Goal: Task Accomplishment & Management: Manage account settings

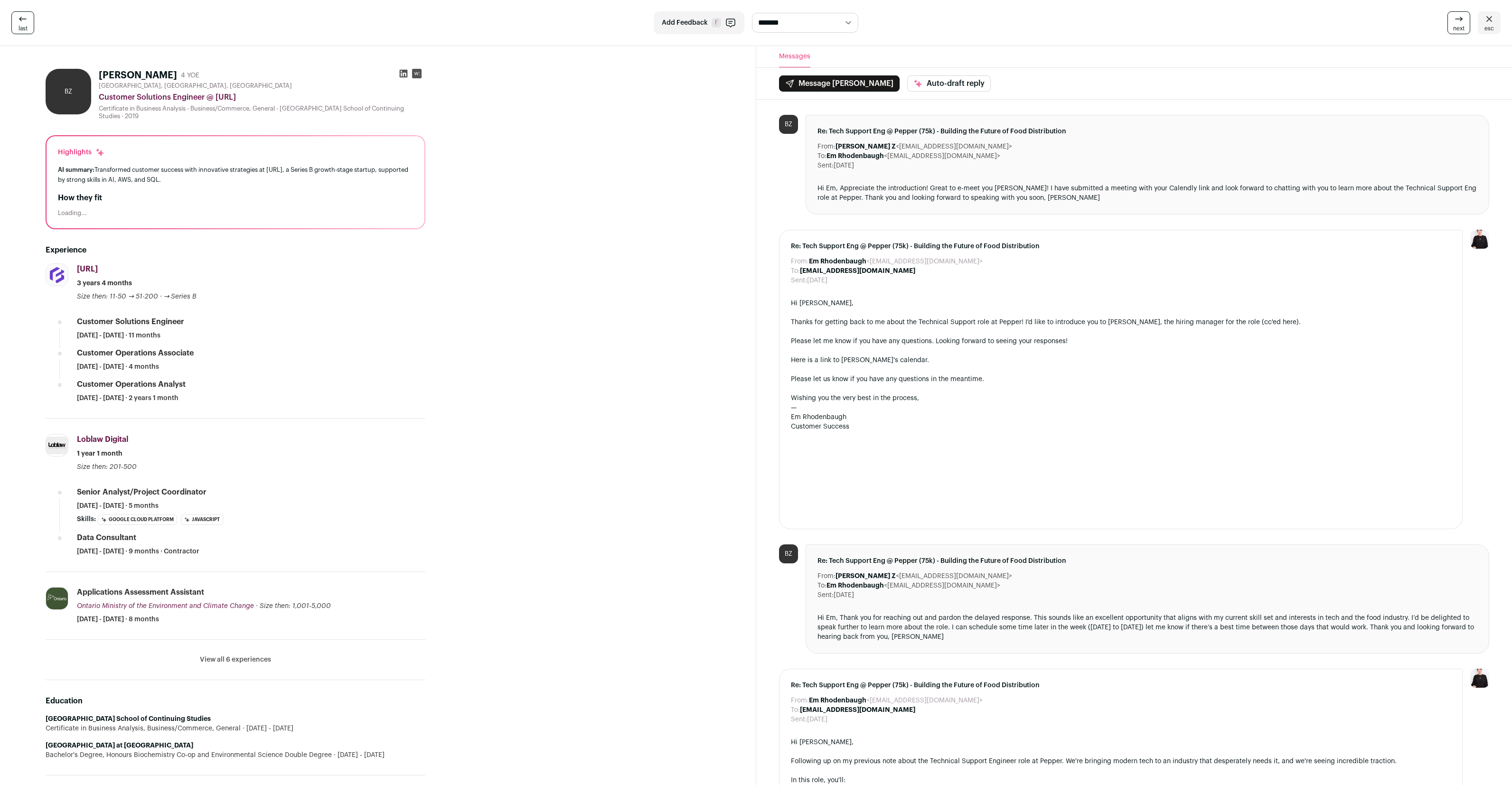
click at [1490, 23] on icon at bounding box center [1489, 19] width 11 height 11
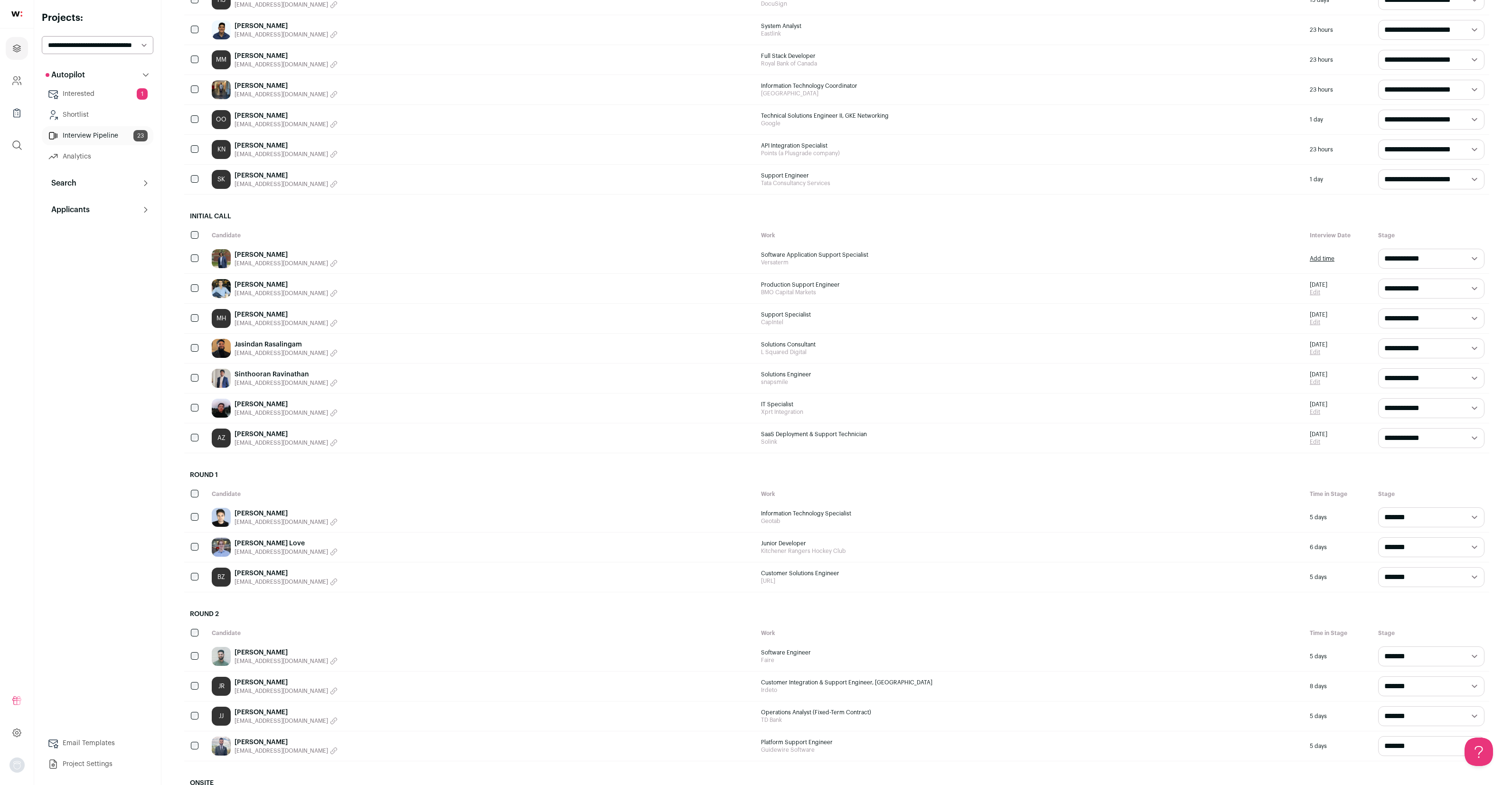
scroll to position [237, 0]
click at [1401, 517] on select "**********" at bounding box center [1431, 517] width 106 height 20
select select "********"
click at [1378, 507] on select "**********" at bounding box center [1431, 517] width 106 height 20
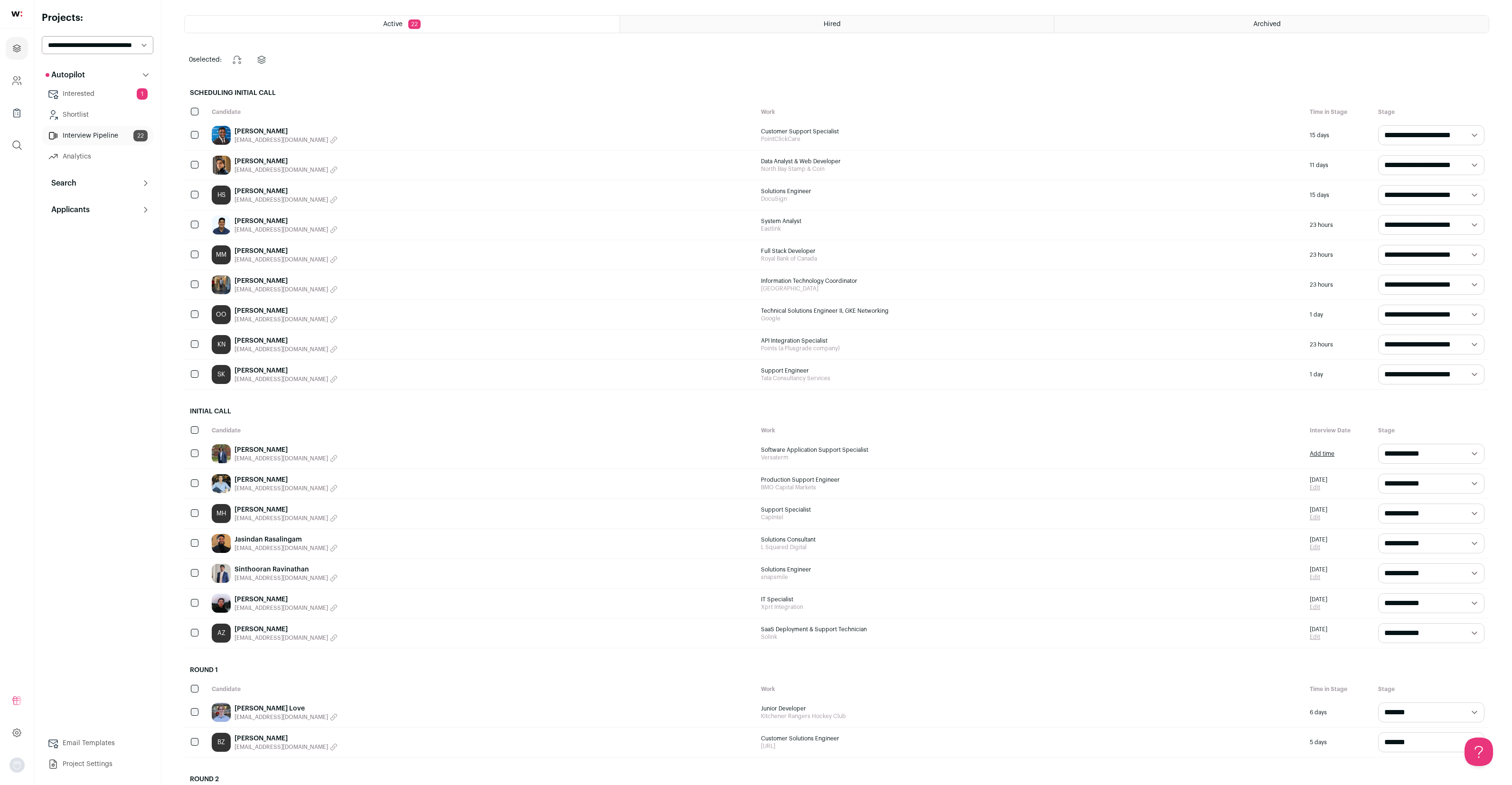
scroll to position [32, 0]
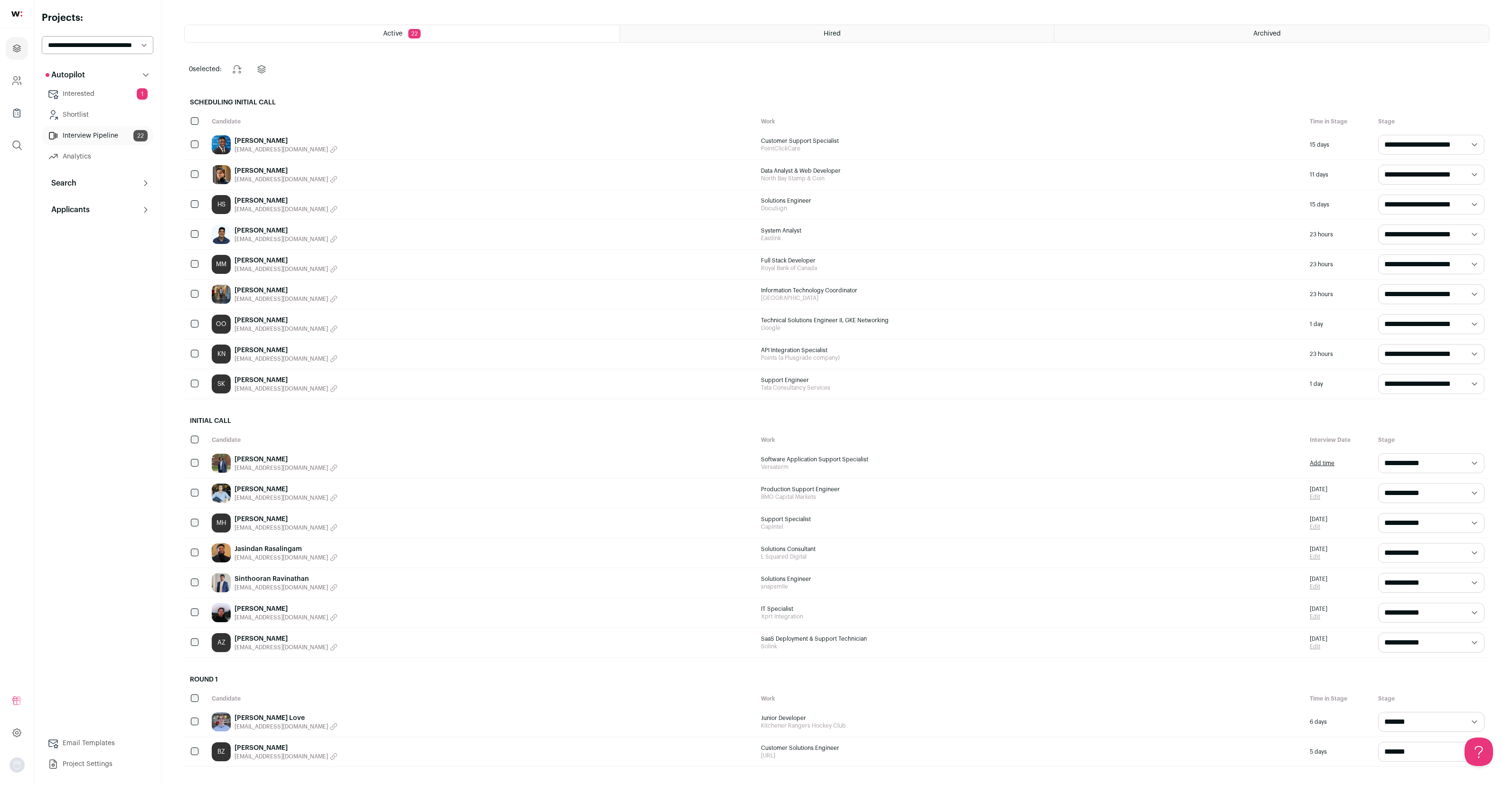
click at [264, 228] on link "Majed Yousef" at bounding box center [286, 231] width 103 height 9
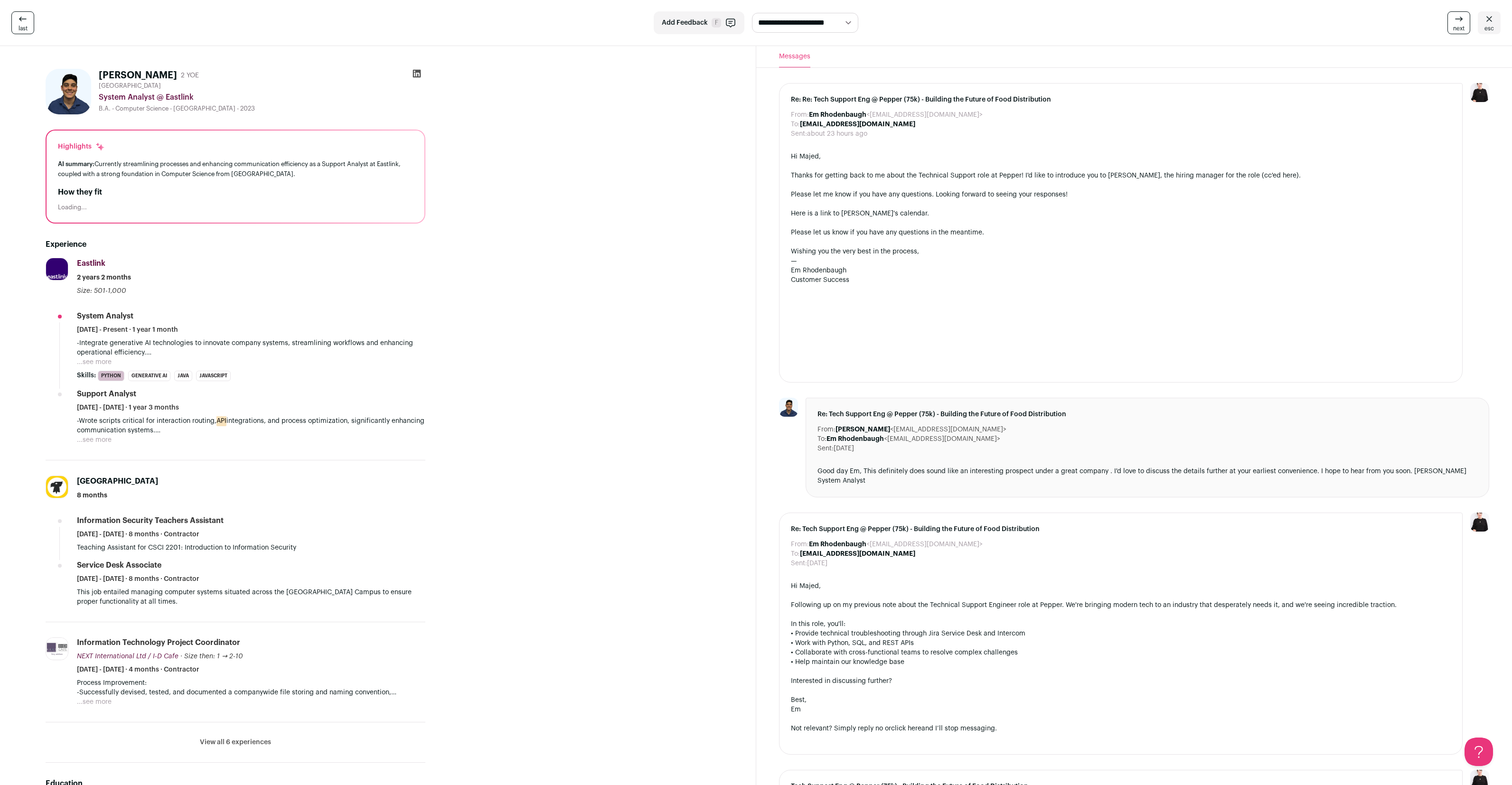
click at [1494, 17] on icon at bounding box center [1489, 19] width 11 height 11
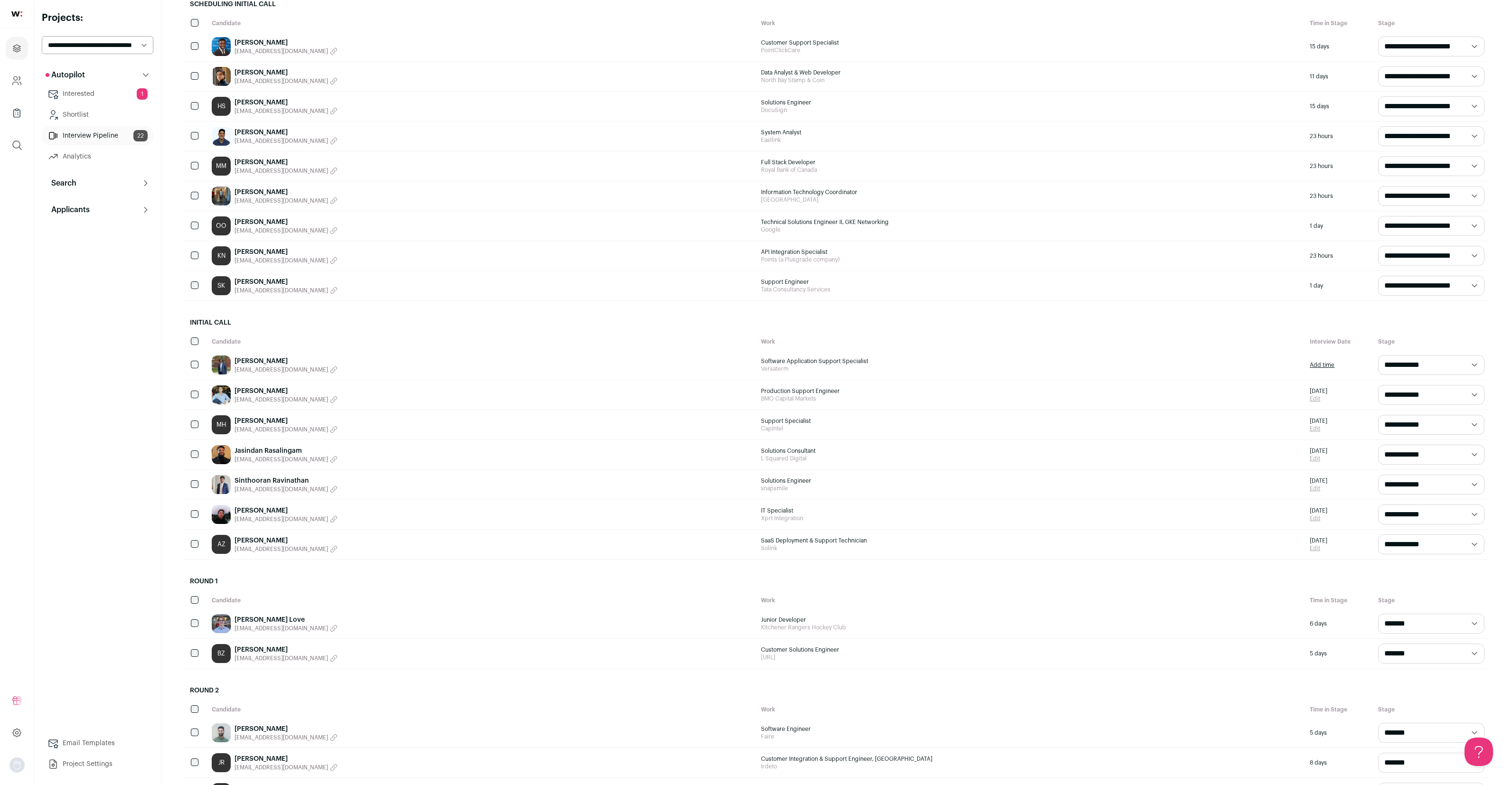
scroll to position [306, 0]
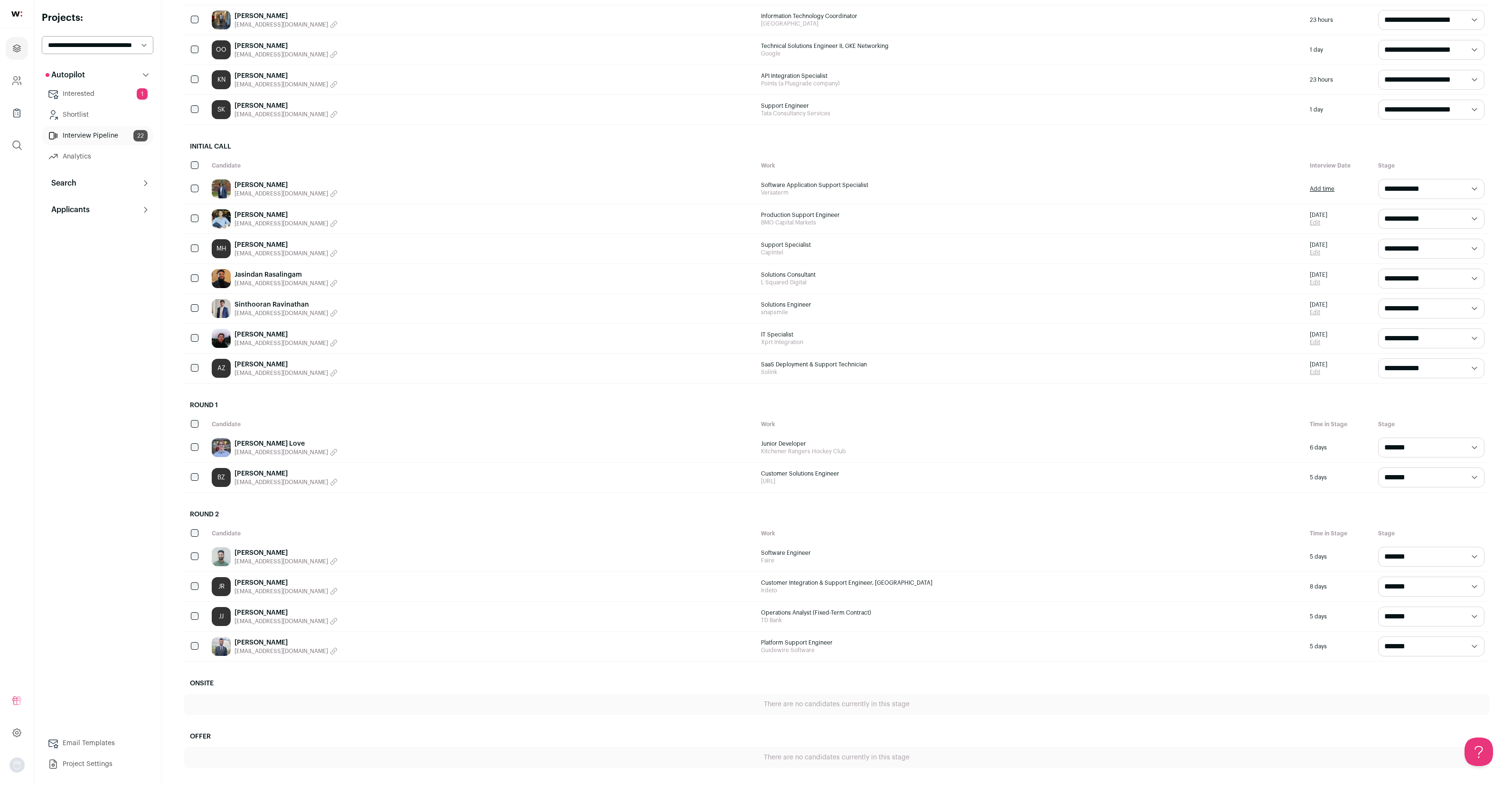
click at [261, 583] on link "Jessica Reyes" at bounding box center [286, 583] width 103 height 9
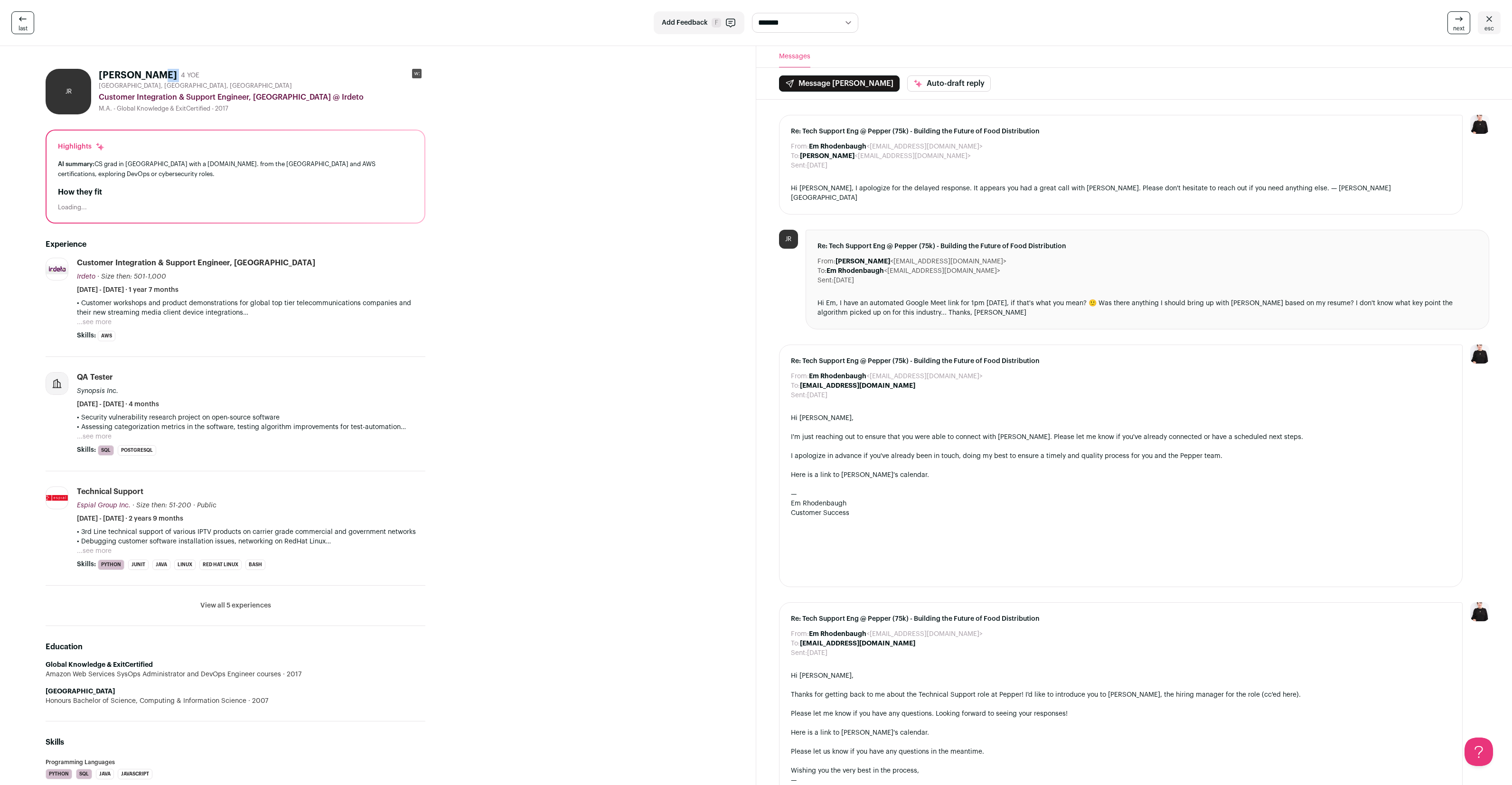
drag, startPoint x: 100, startPoint y: 75, endPoint x: 166, endPoint y: 75, distance: 66.0
click at [166, 75] on div "Jessica Reyes 4 YOE" at bounding box center [148, 75] width 100 height 13
copy div "Jessica Reyes"
click at [224, 603] on button "View all 5 experiences" at bounding box center [235, 605] width 71 height 9
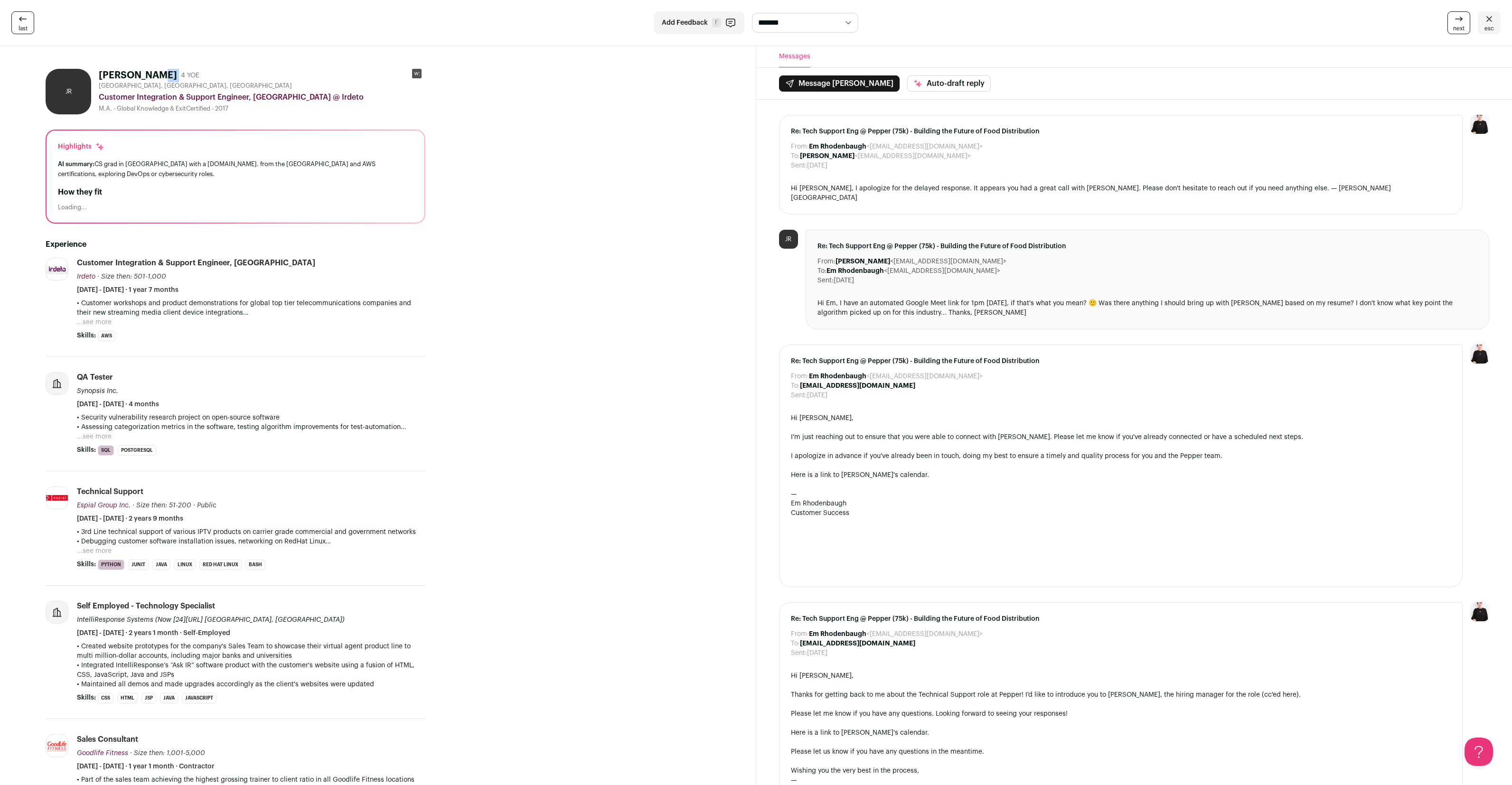
click at [417, 77] on rect at bounding box center [417, 73] width 9 height 9
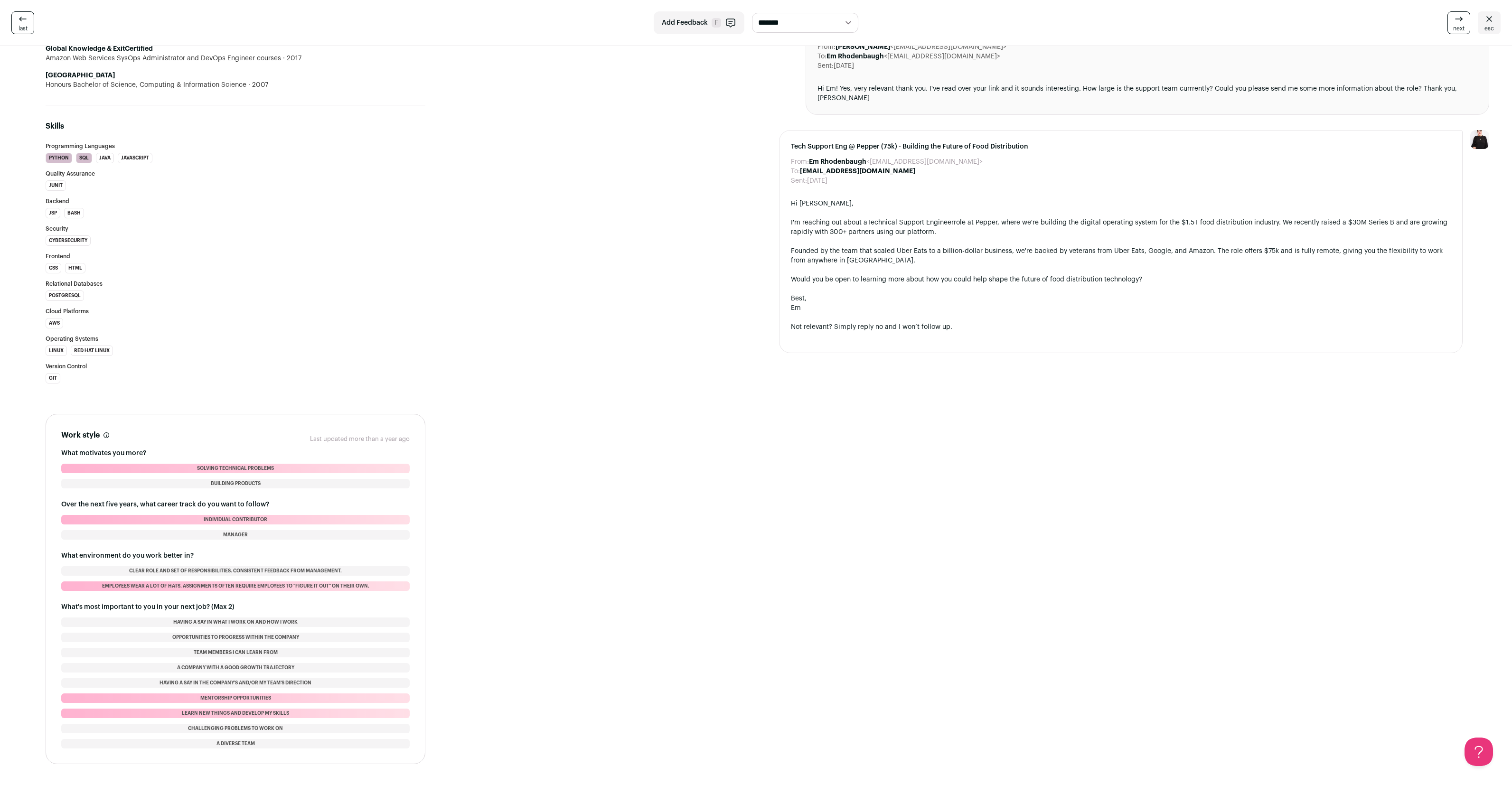
scroll to position [758, 0]
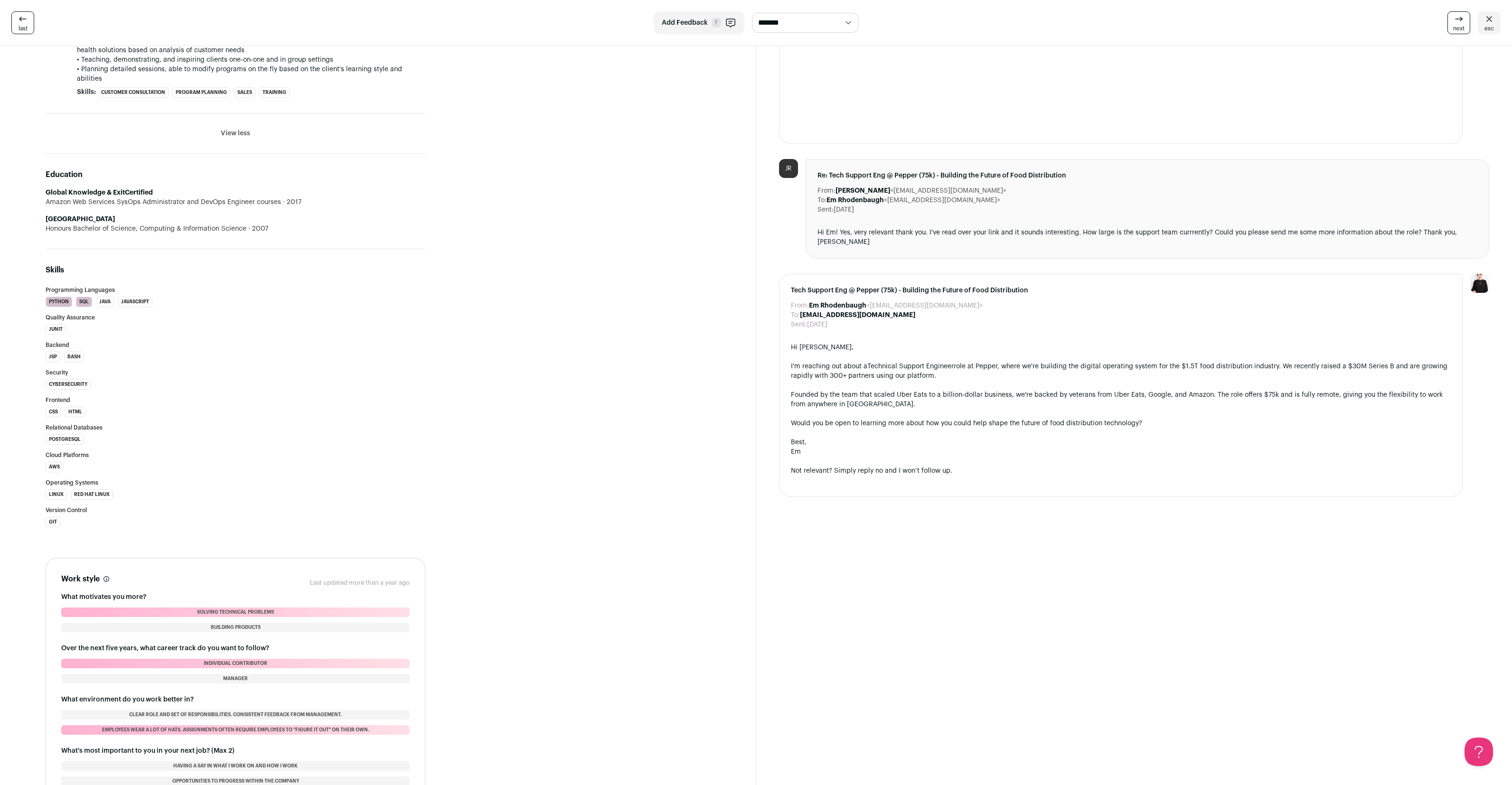
drag, startPoint x: 271, startPoint y: 219, endPoint x: 4, endPoint y: 204, distance: 267.4
click at [4, 204] on section "JR Jessica Reyes 4 YOE Toronto, Ontario, CA Customer Integration & Support Engi…" at bounding box center [378, 113] width 756 height 1650
copy li "University of Guelph Honours Bachelor of Science, Computing & Information Scien…"
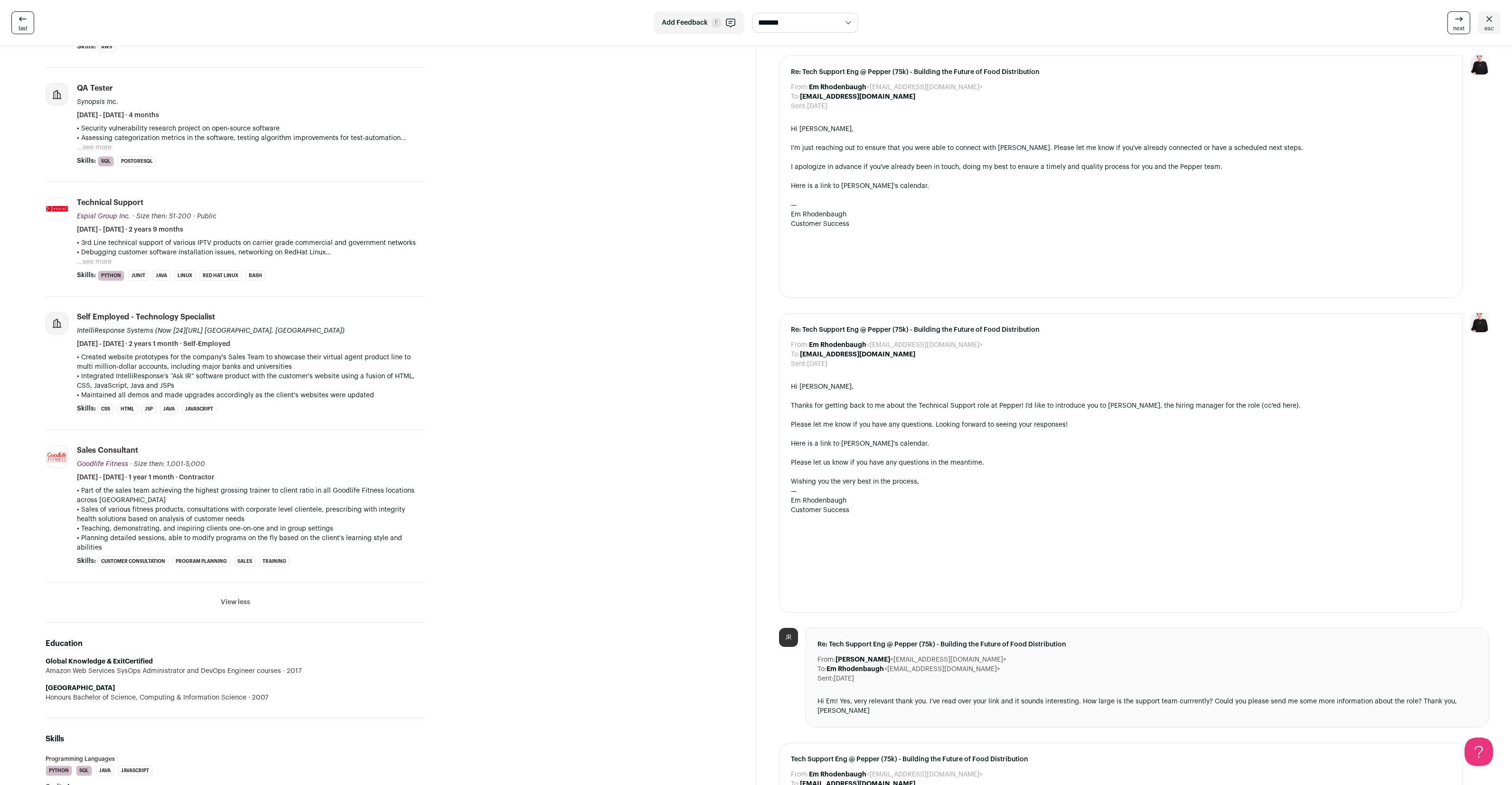
scroll to position [0, 0]
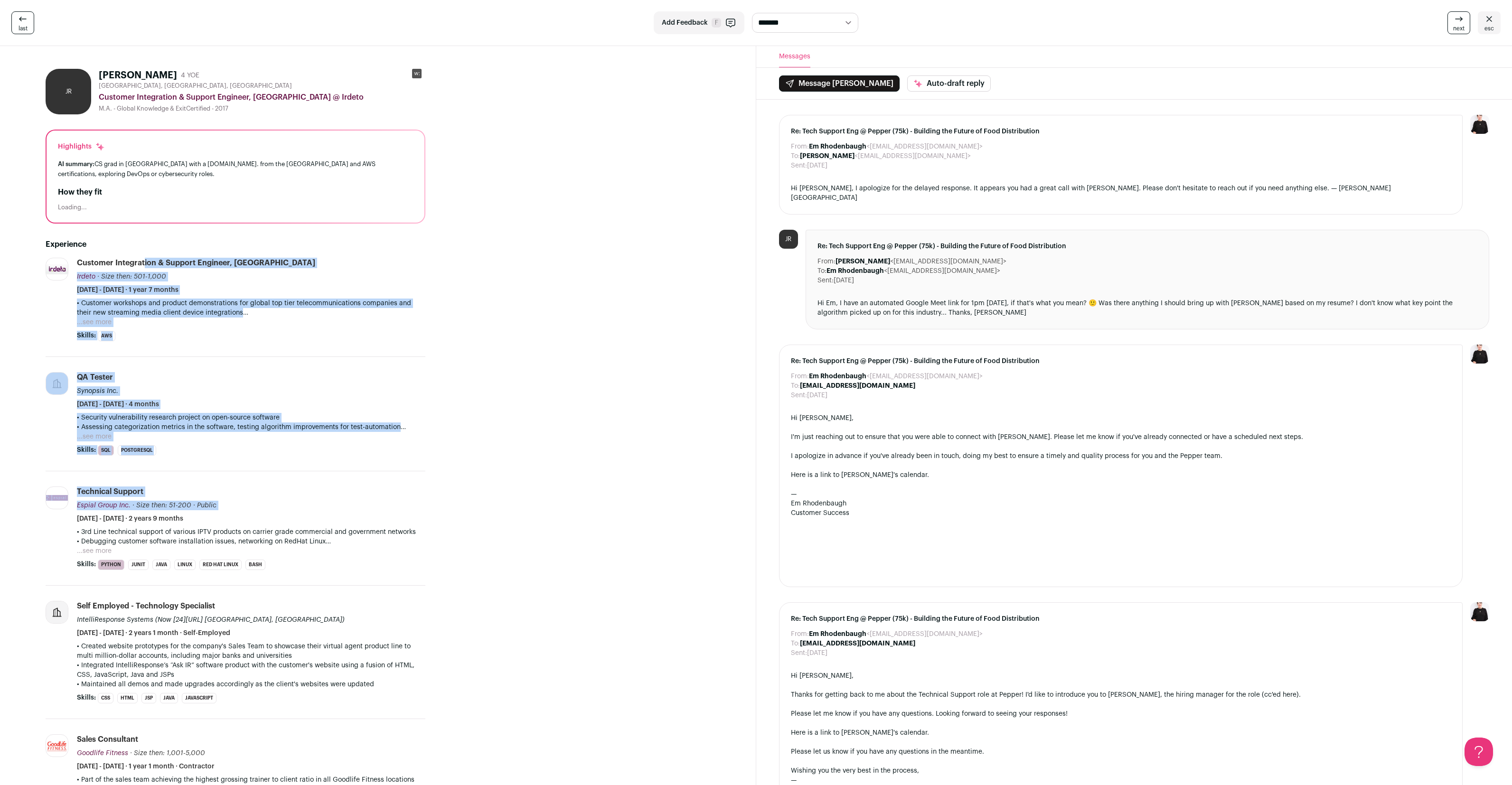
drag, startPoint x: 74, startPoint y: 262, endPoint x: 274, endPoint y: 511, distance: 319.4
click at [274, 511] on ul "Irdeto irdeto.com Add to company list Public / Private Private Valuation Unknow…" at bounding box center [235, 584] width 380 height 654
click at [1487, 25] on span "esc" at bounding box center [1489, 28] width 9 height 8
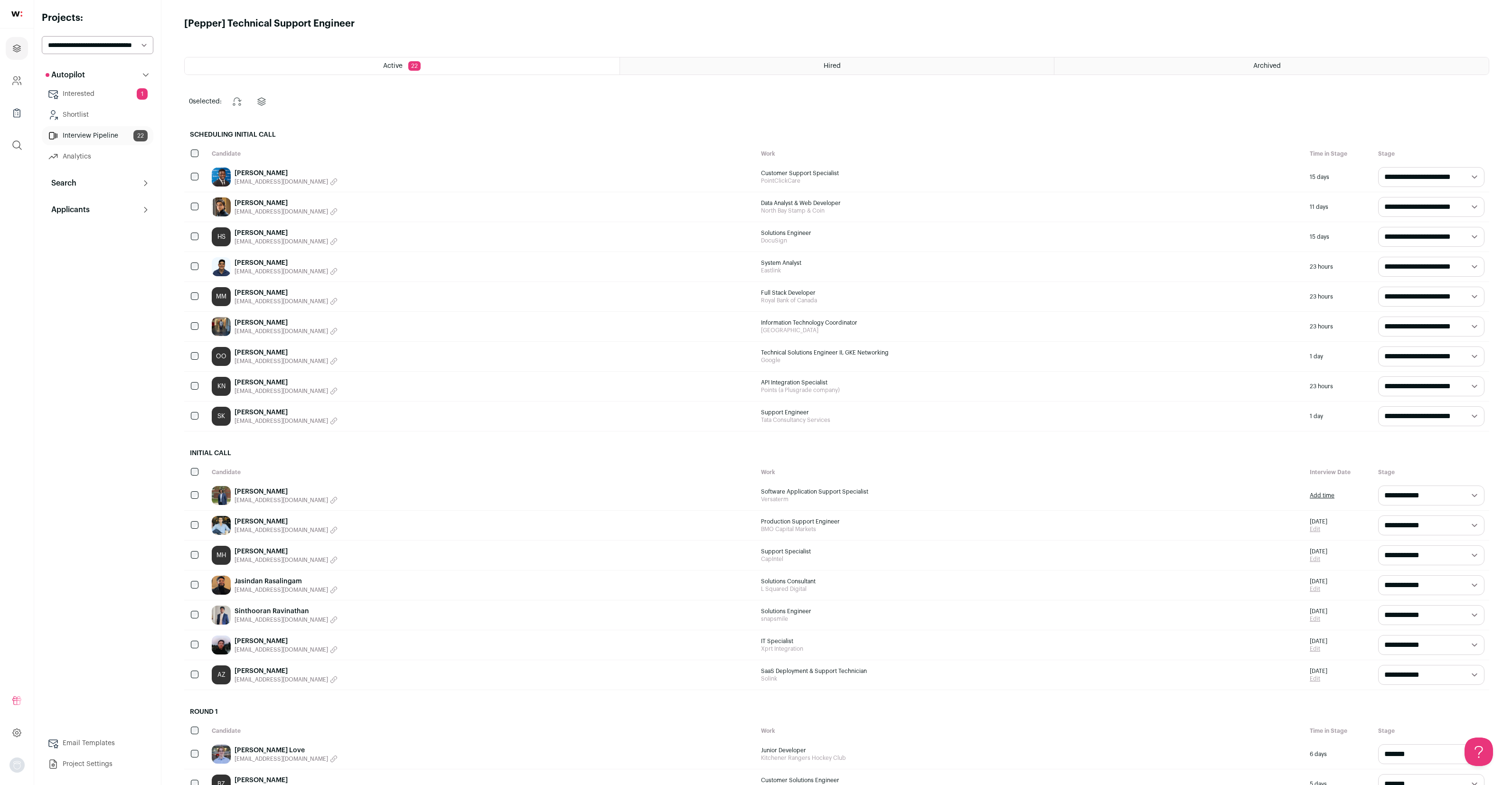
click at [1415, 272] on select "**********" at bounding box center [1431, 267] width 106 height 20
select select "**********"
click at [1378, 257] on select "**********" at bounding box center [1431, 267] width 106 height 20
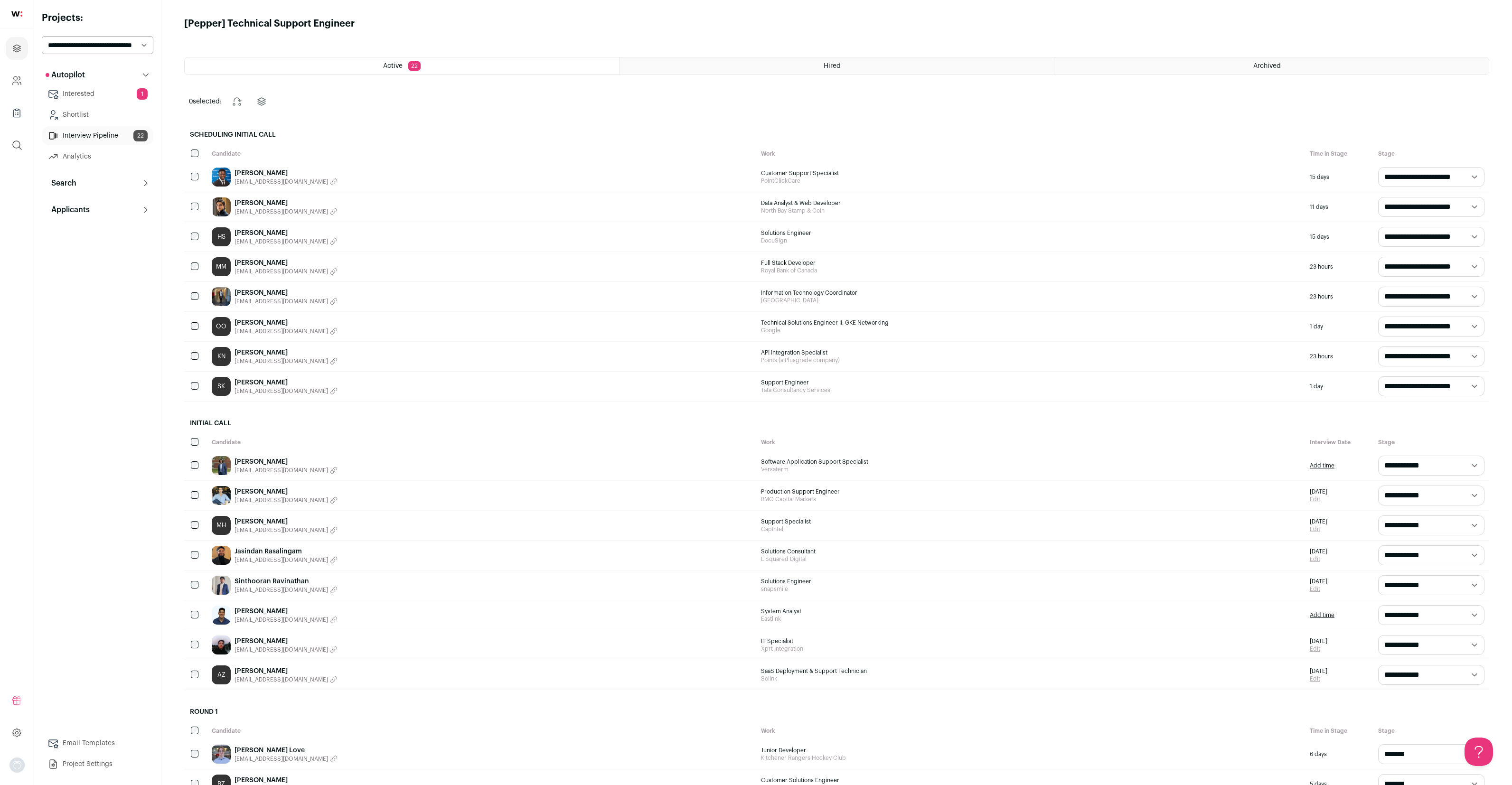
click at [257, 611] on link "Majed Yousef" at bounding box center [286, 611] width 103 height 9
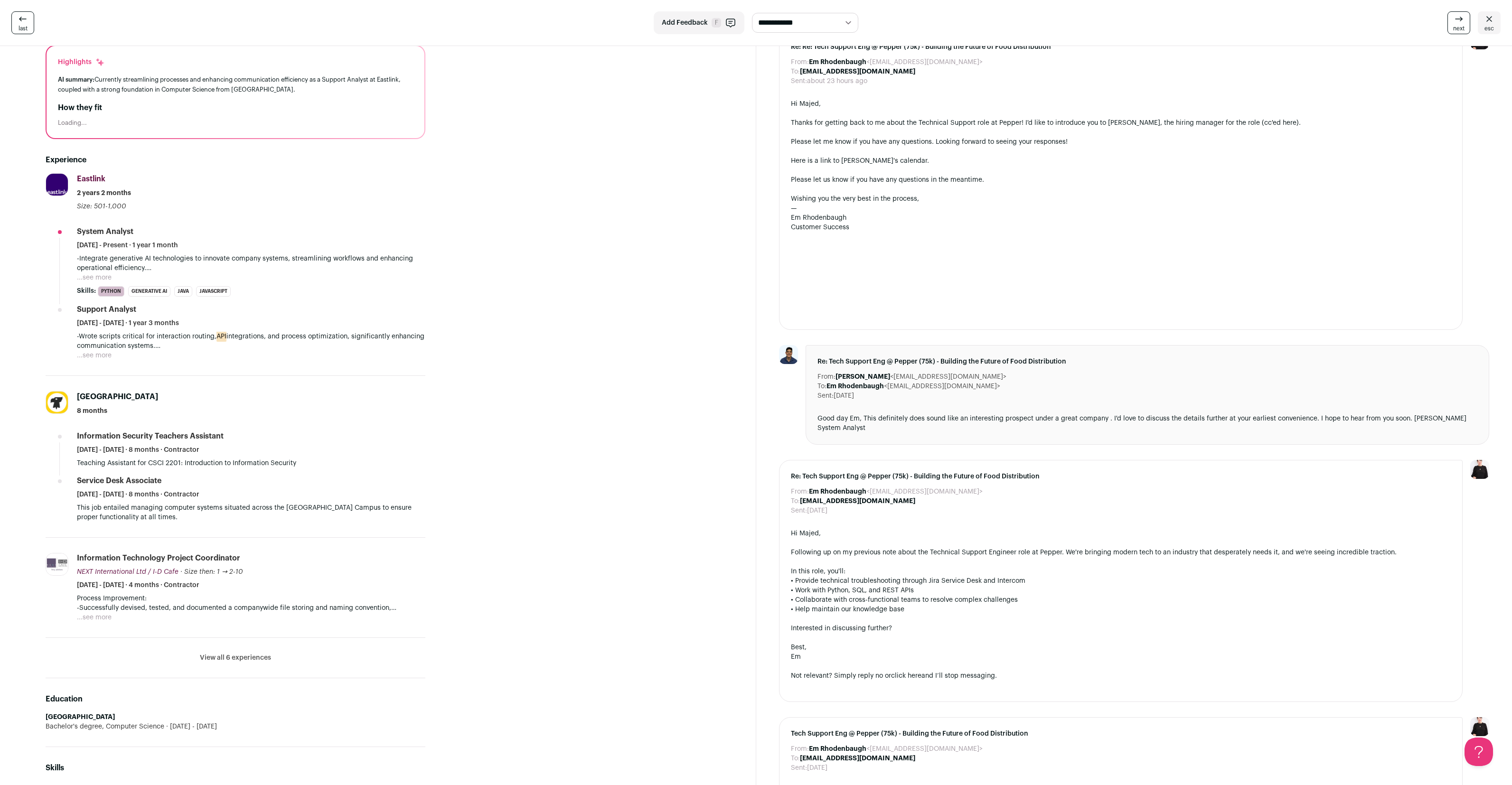
scroll to position [85, 0]
click at [103, 275] on button "...see more" at bounding box center [94, 277] width 35 height 9
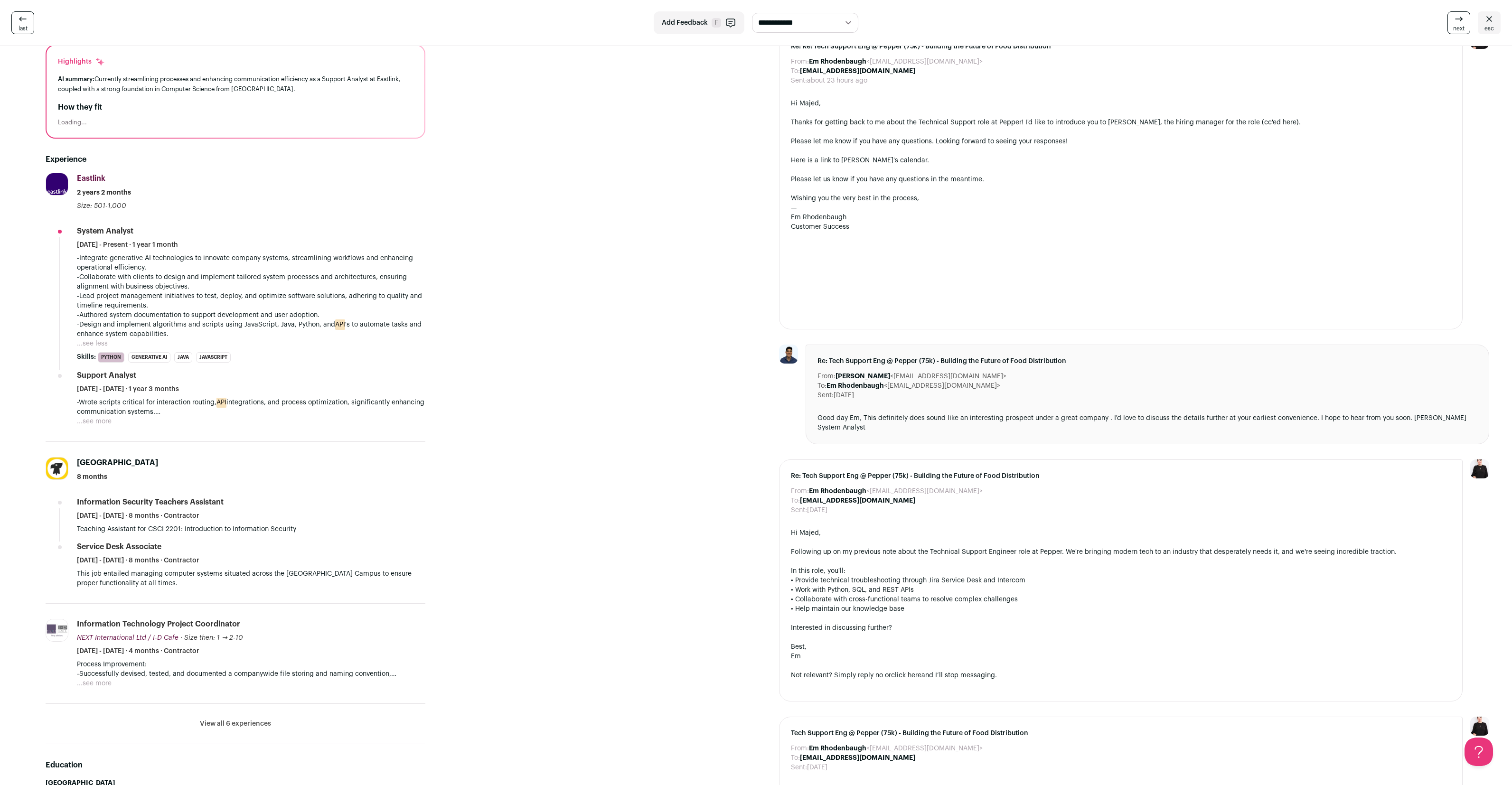
click at [1487, 19] on icon at bounding box center [1489, 19] width 11 height 11
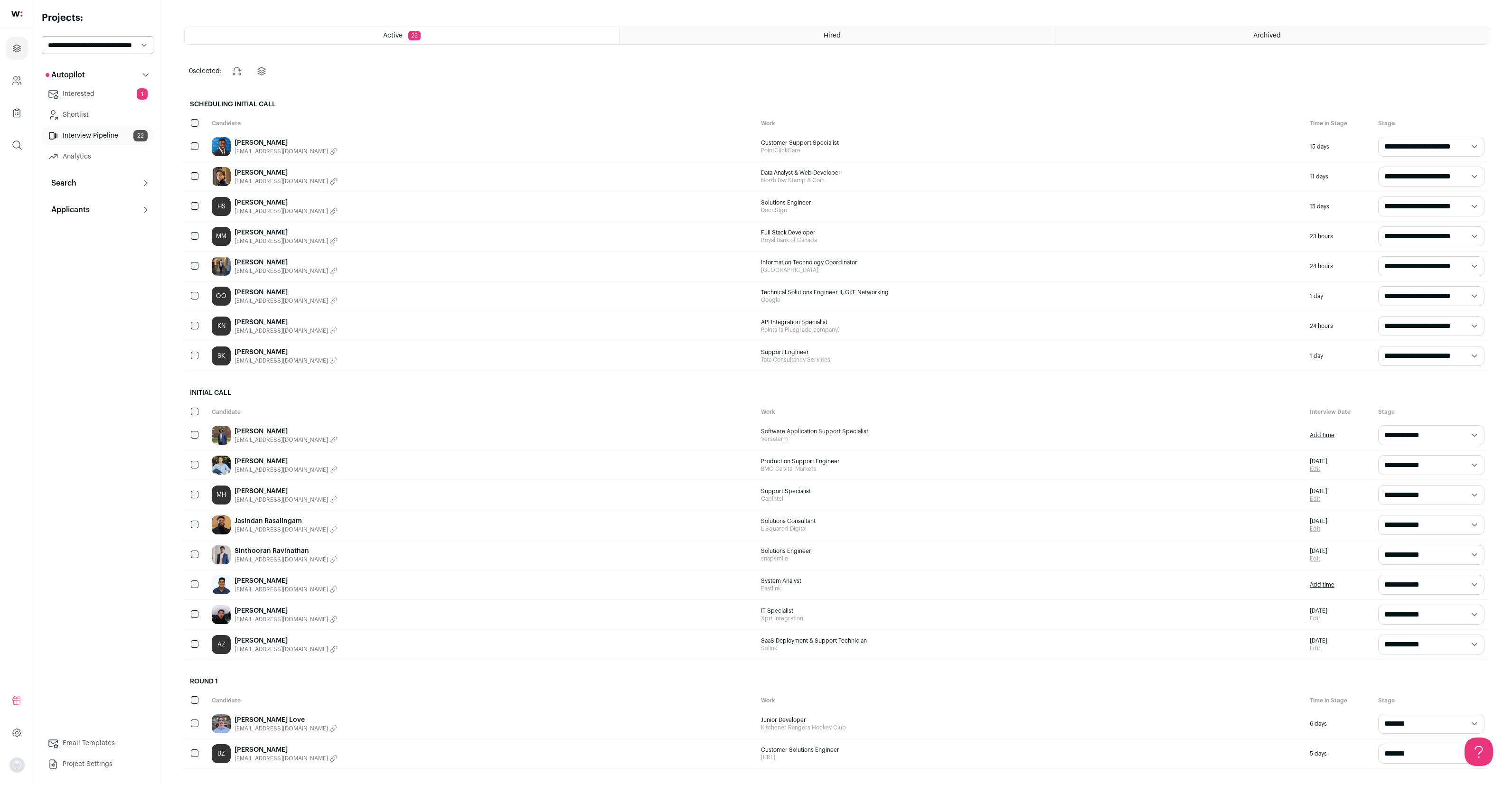
scroll to position [87, 0]
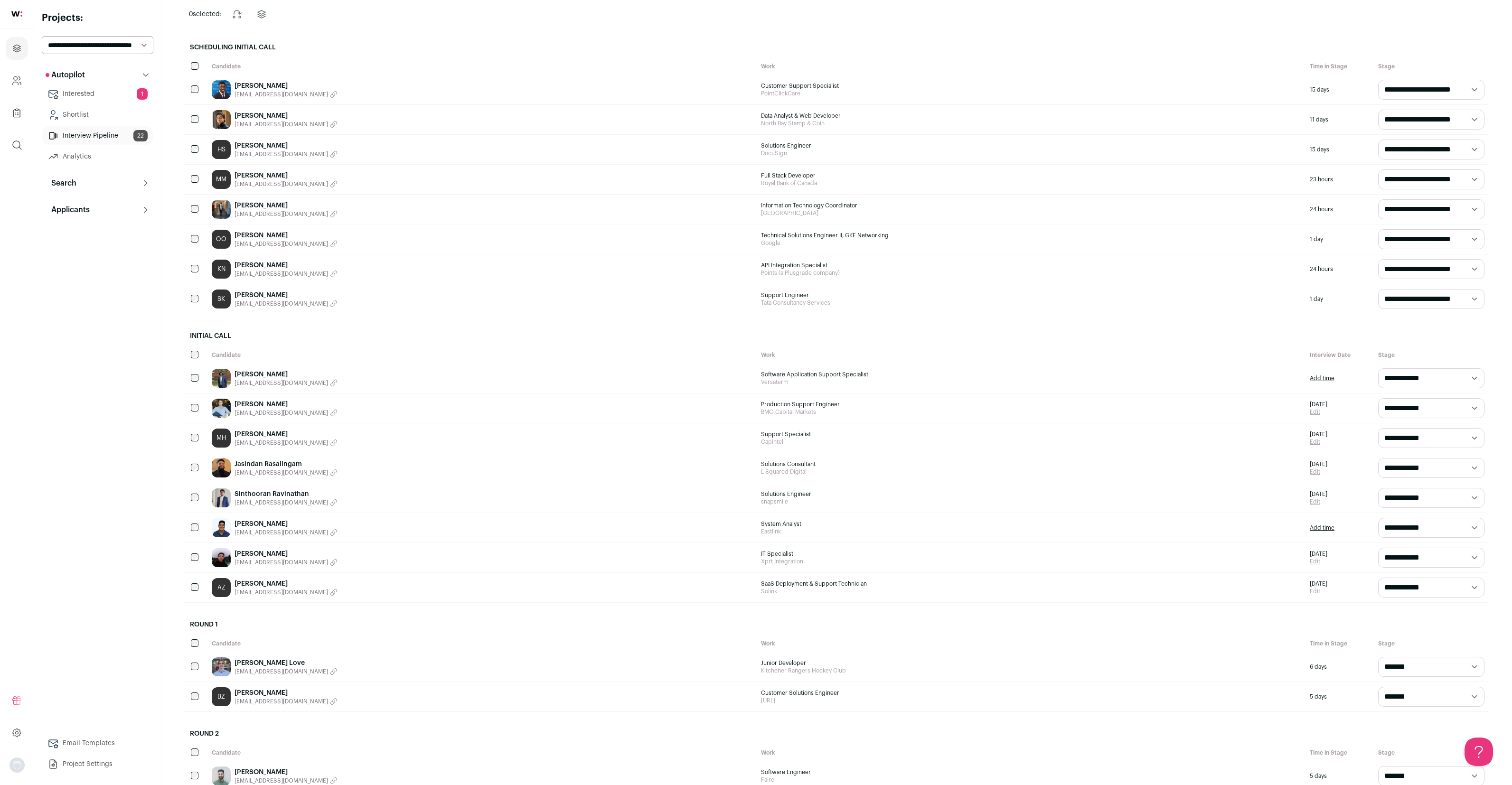
click at [1409, 527] on select "**********" at bounding box center [1431, 527] width 106 height 20
select select "**********"
click at [1378, 517] on select "**********" at bounding box center [1431, 527] width 106 height 20
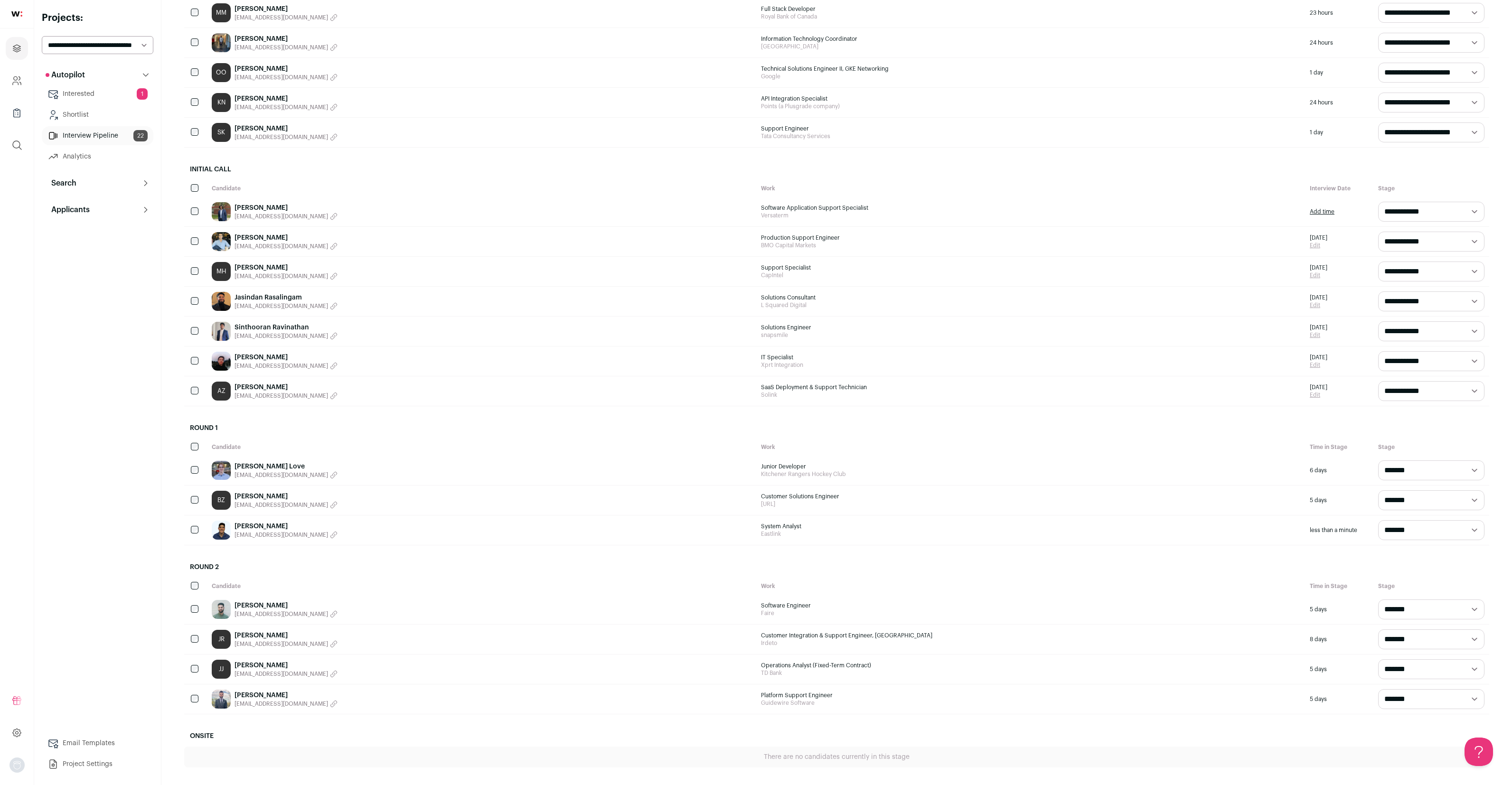
scroll to position [0, 0]
click at [294, 535] on span "majedbyousef@outlook.com" at bounding box center [281, 534] width 93 height 8
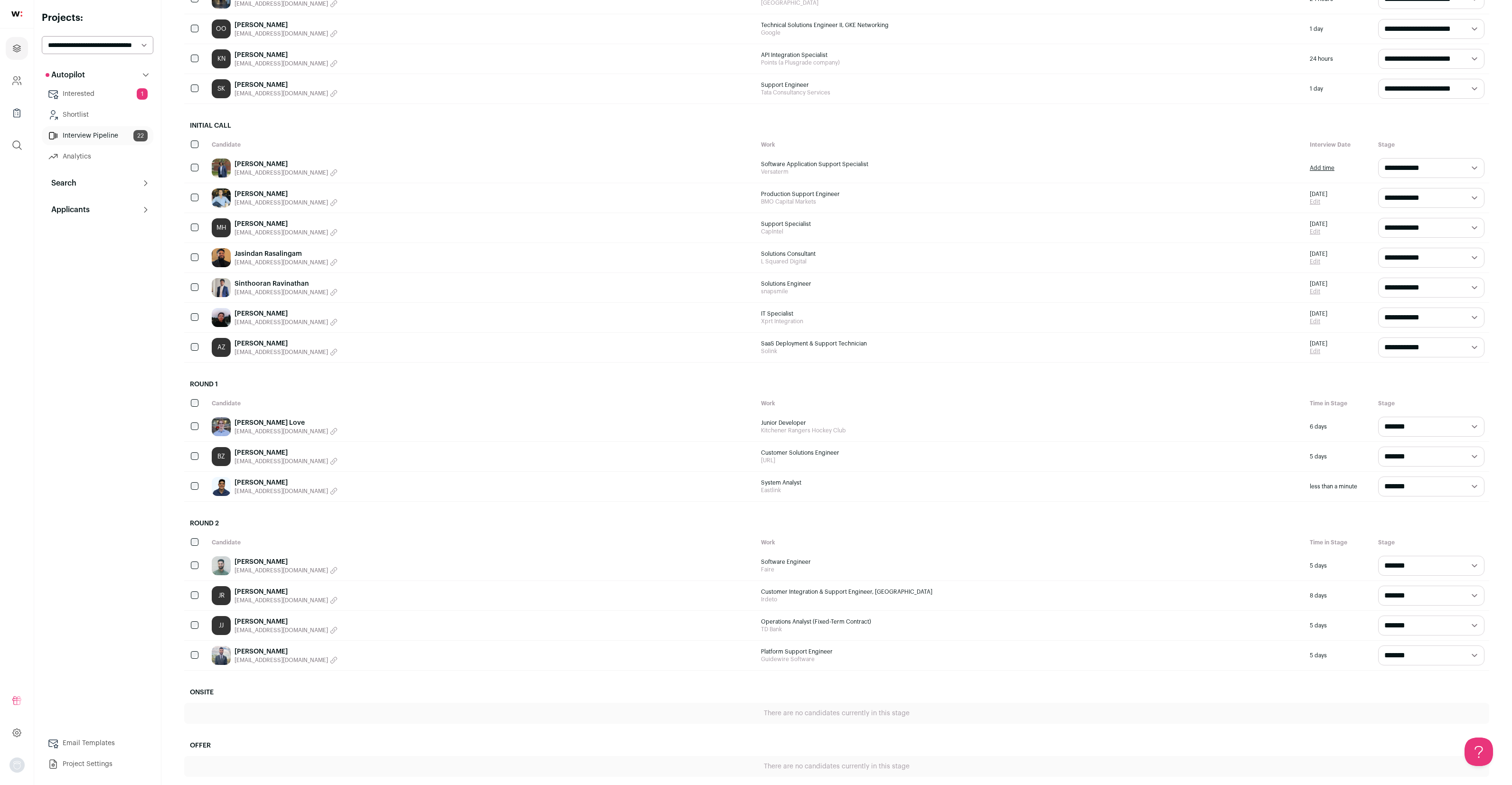
click at [245, 592] on link "Jessica Reyes" at bounding box center [286, 591] width 103 height 9
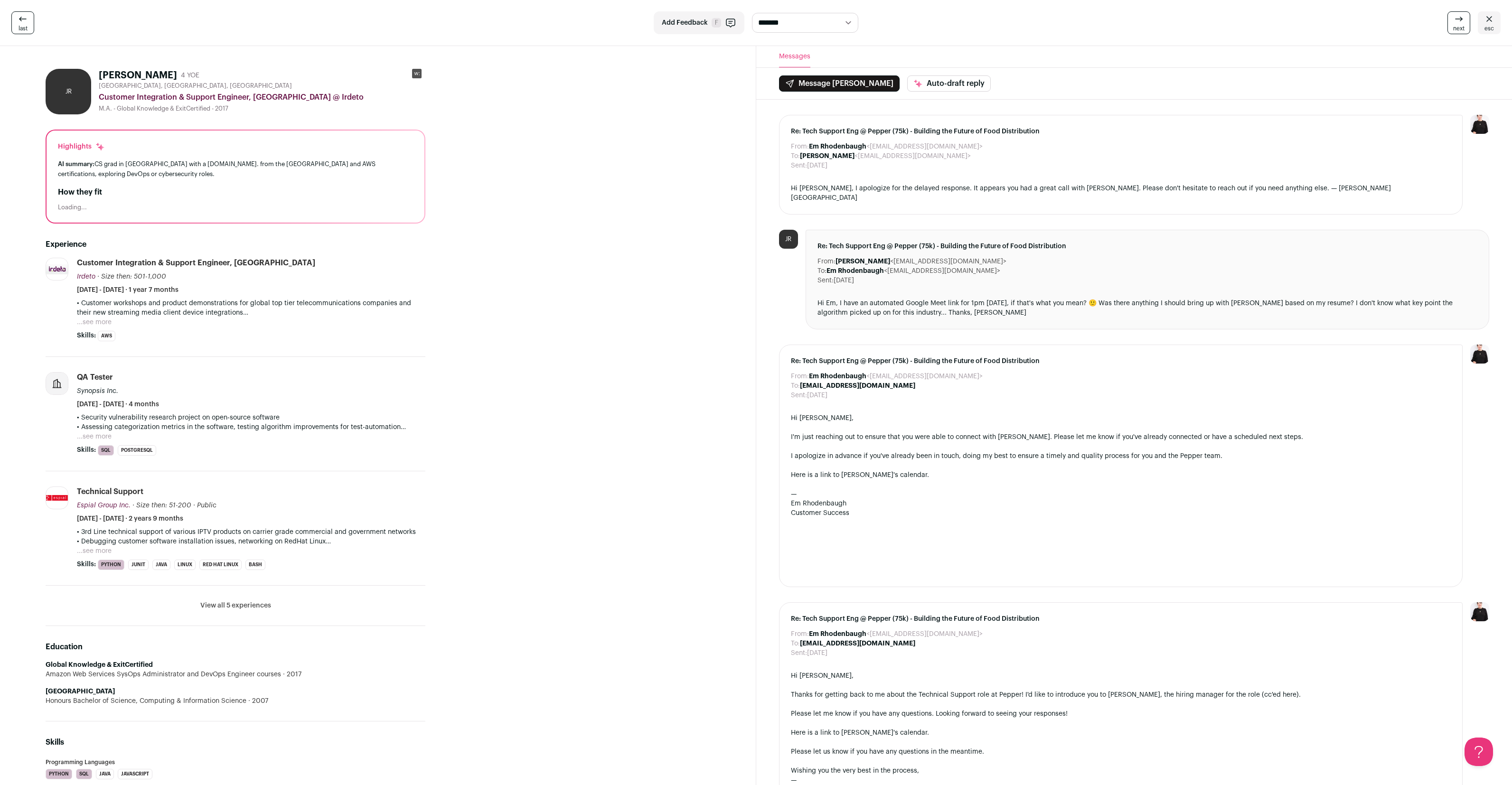
click at [103, 324] on button "...see more" at bounding box center [94, 322] width 35 height 9
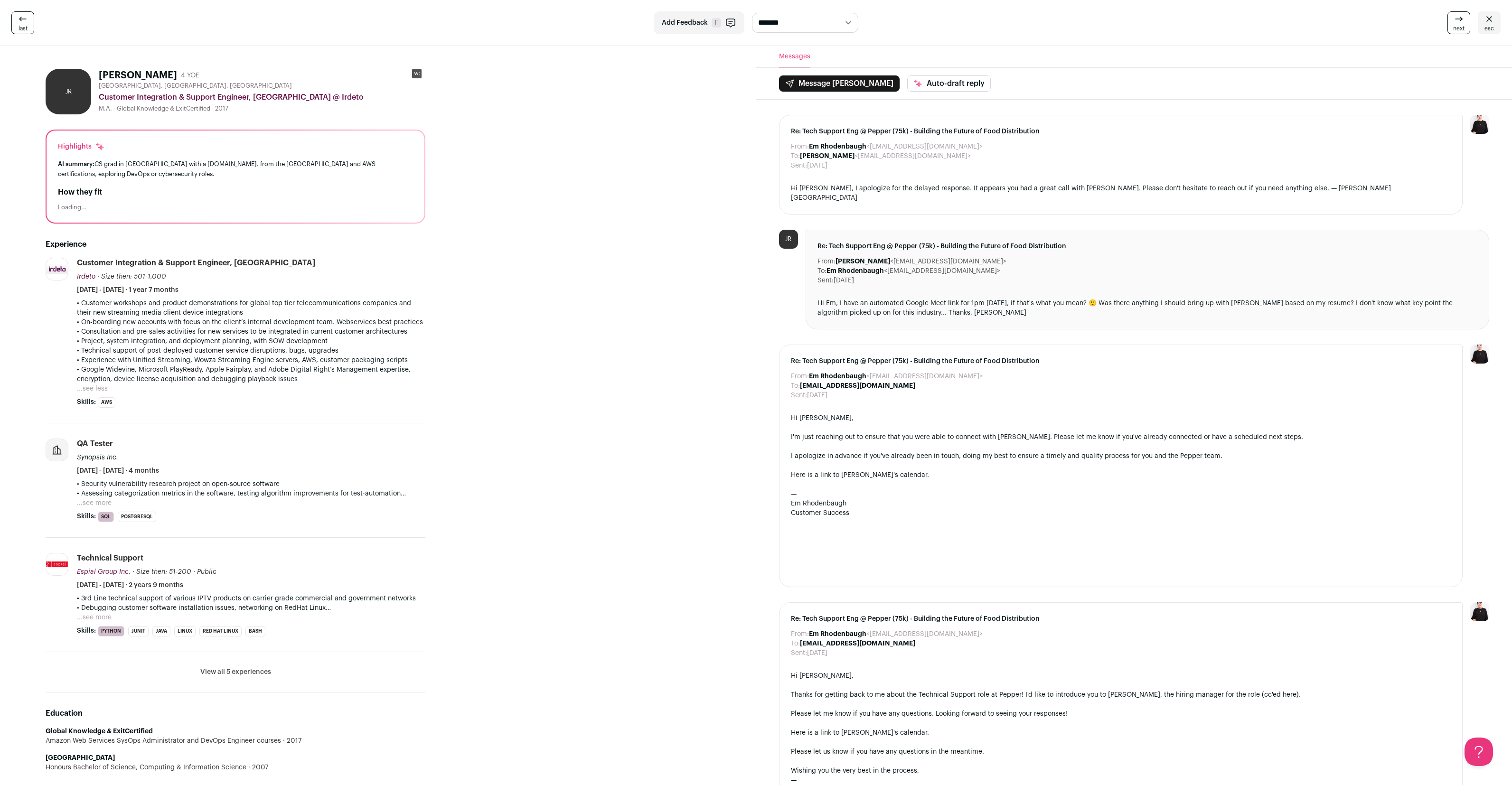
drag, startPoint x: 230, startPoint y: 366, endPoint x: 76, endPoint y: 258, distance: 188.1
click at [76, 258] on li "Irdeto irdeto.com Add to company list Public / Private Private Valuation Unknow…" at bounding box center [235, 340] width 380 height 165
copy li "Customer Integration & Support Engineer, Americas Irdeto Irdeto irdeto.com Add …"
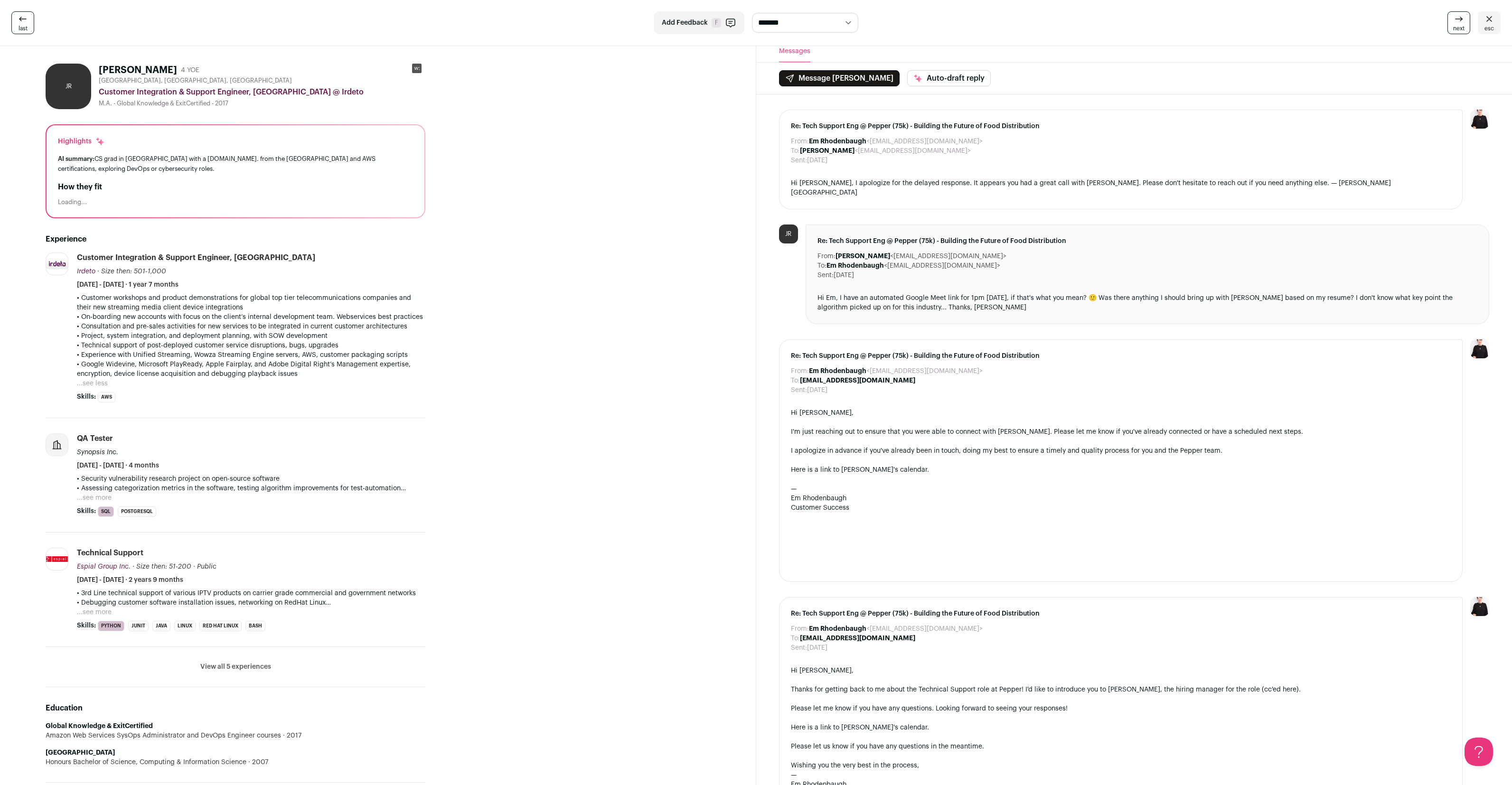
scroll to position [6, 0]
drag, startPoint x: 45, startPoint y: 726, endPoint x: 328, endPoint y: 736, distance: 283.2
click at [328, 736] on li "Global Knowledge & ExitCertified Amazon Web Services SysOps Administrator and D…" at bounding box center [235, 730] width 380 height 19
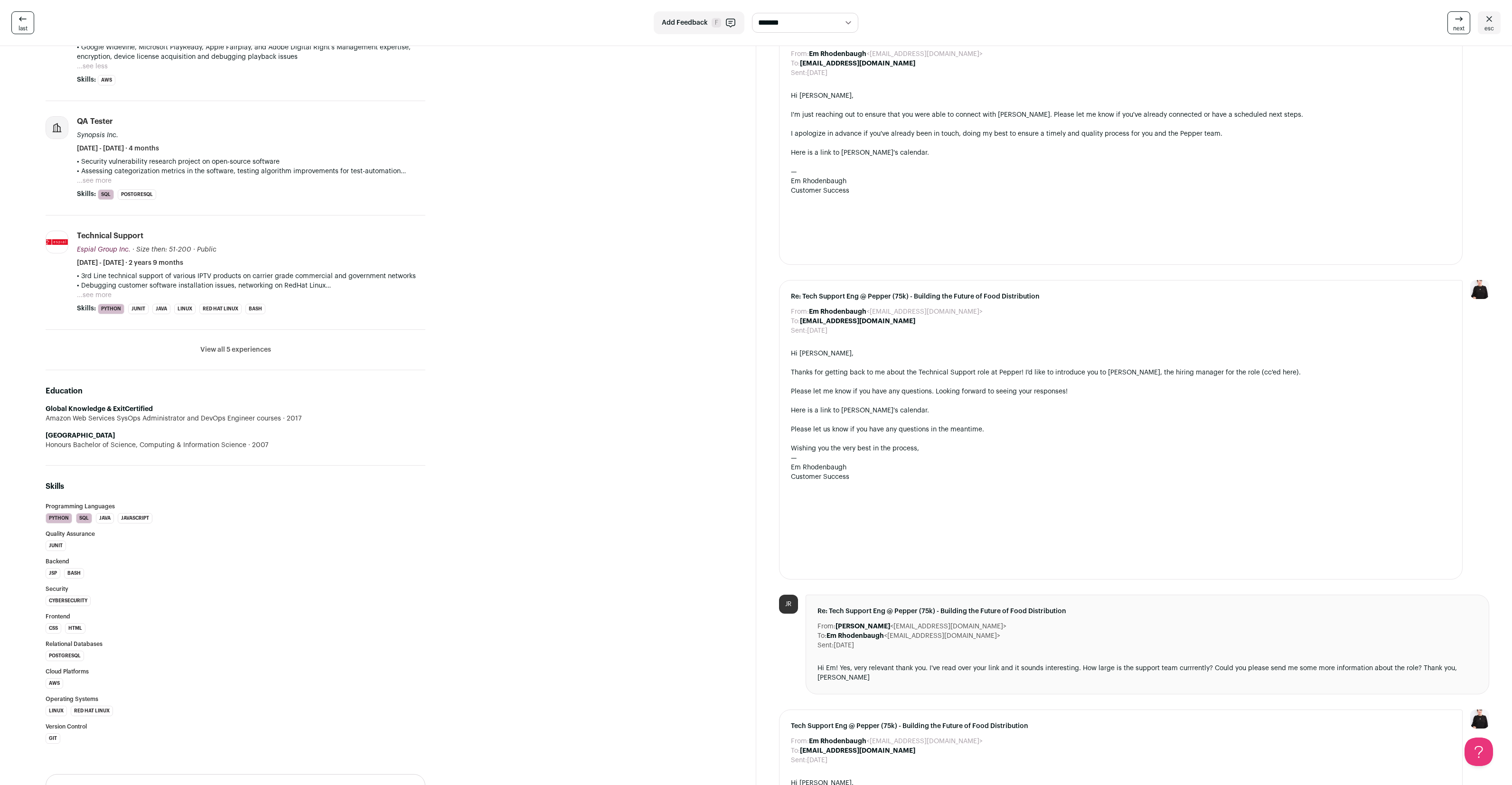
scroll to position [0, 0]
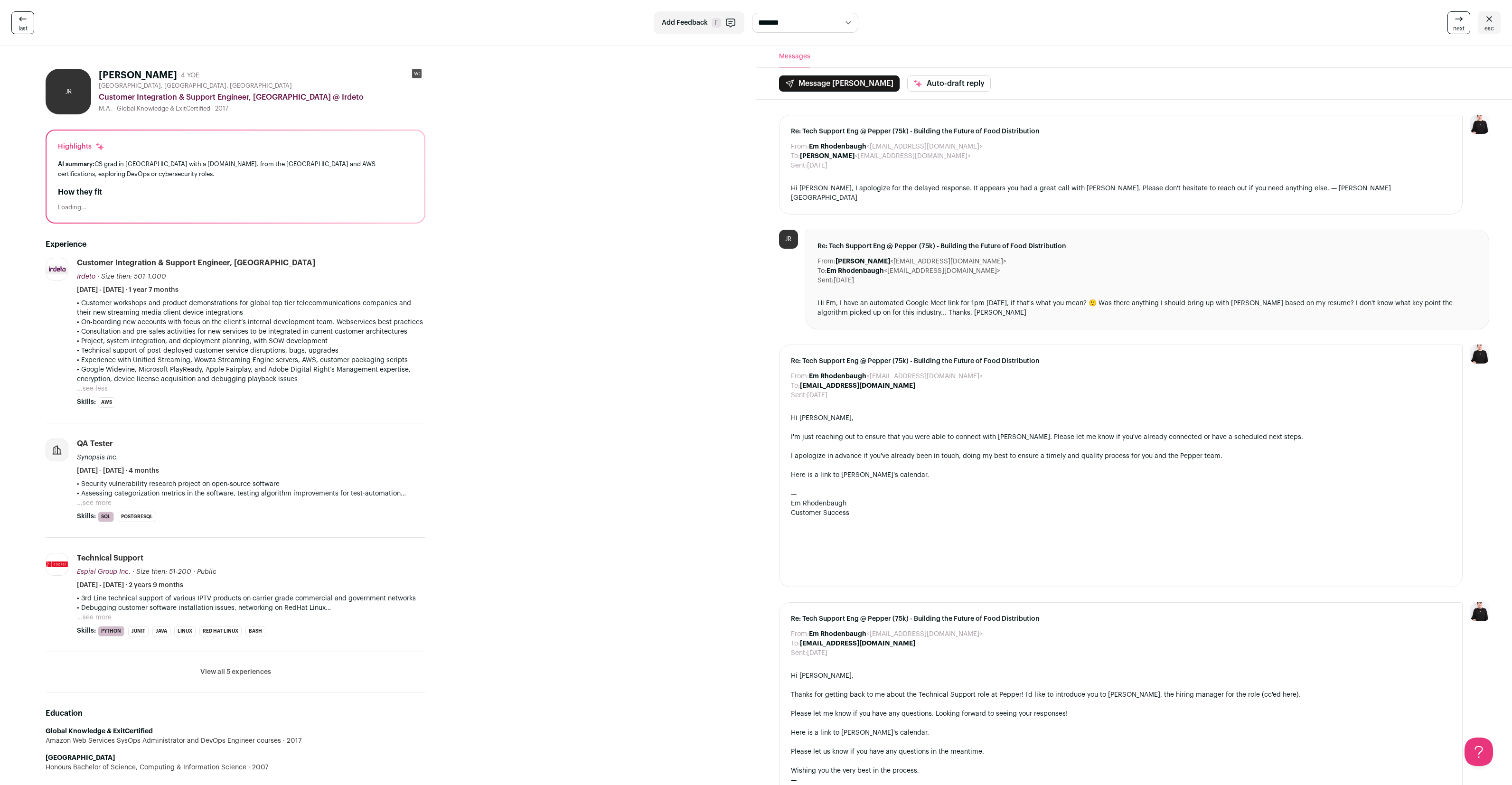
click at [99, 503] on button "...see more" at bounding box center [94, 503] width 35 height 9
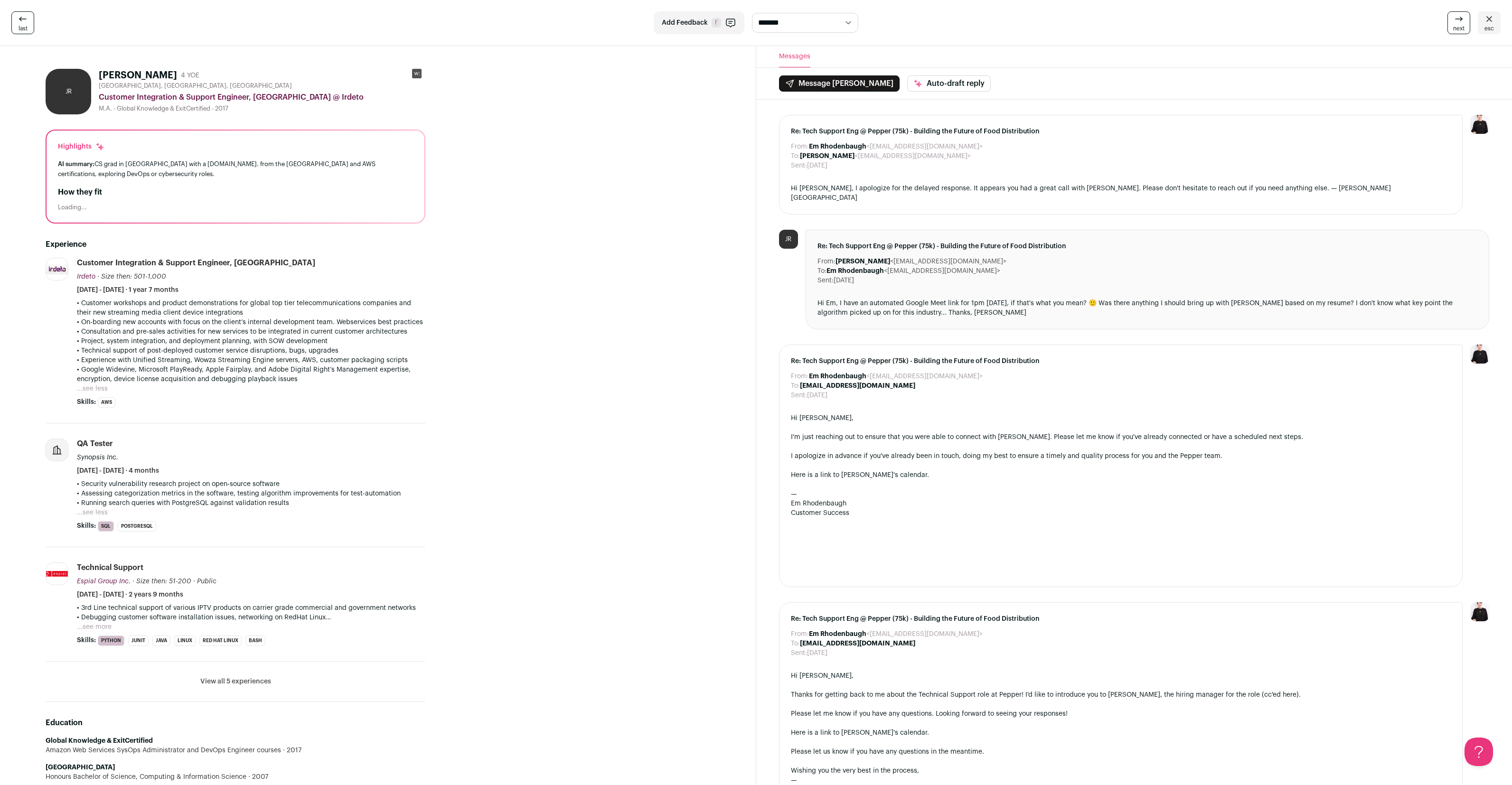
click at [94, 629] on button "...see more" at bounding box center [94, 627] width 35 height 9
